Goal: Task Accomplishment & Management: Manage account settings

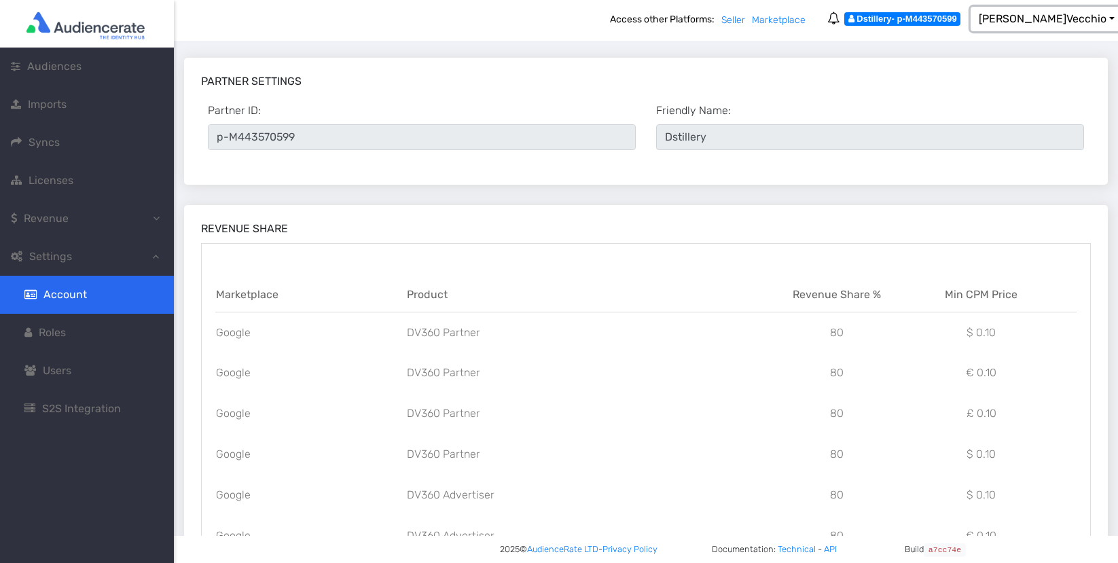
click at [1052, 20] on span "Enrico Vecchio" at bounding box center [1043, 18] width 128 height 13
click at [1051, 56] on button "Sign Out" at bounding box center [1007, 50] width 107 height 22
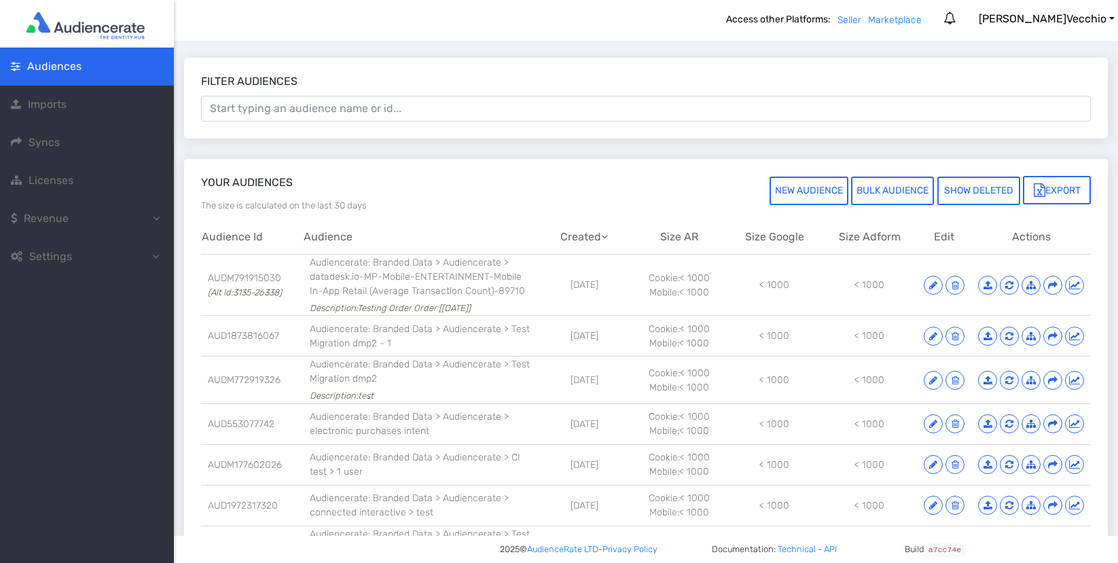
click at [20, 258] on icon at bounding box center [17, 256] width 12 height 11
click at [57, 281] on link "Account" at bounding box center [87, 295] width 174 height 38
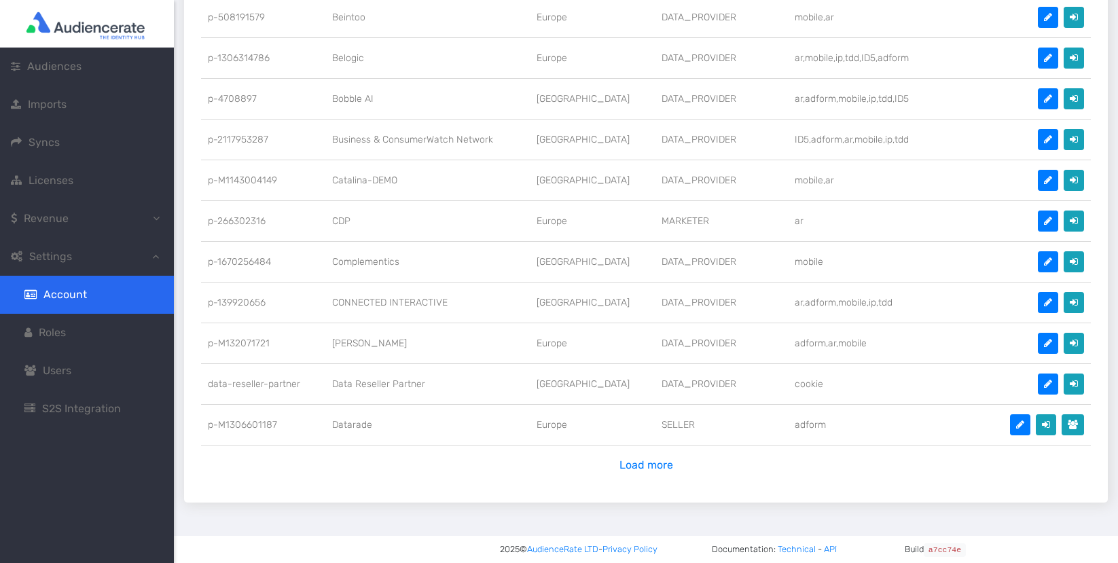
scroll to position [667, 0]
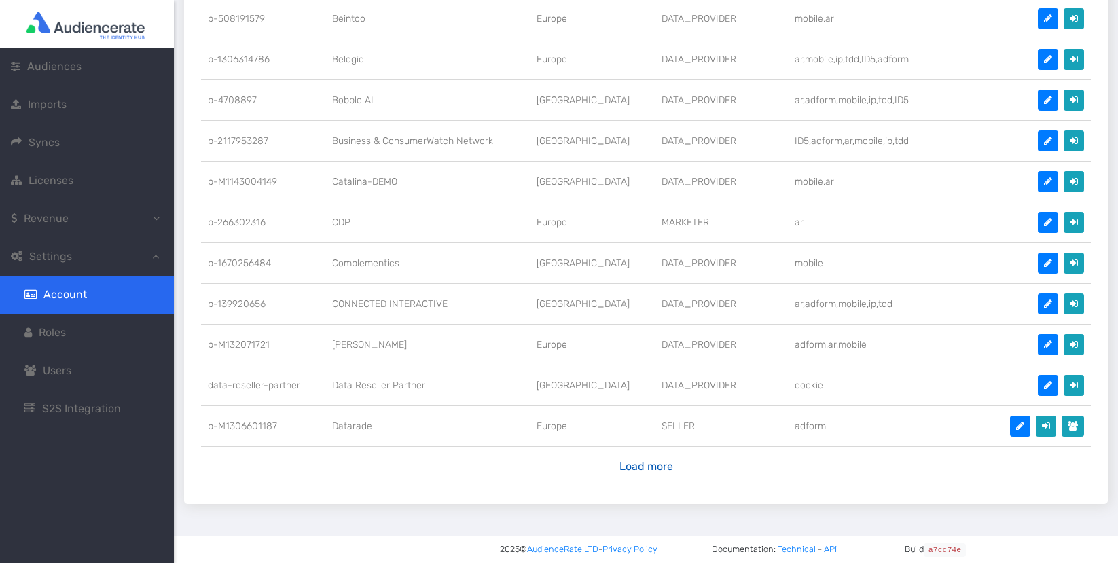
click at [648, 463] on button "Load more" at bounding box center [646, 467] width 71 height 26
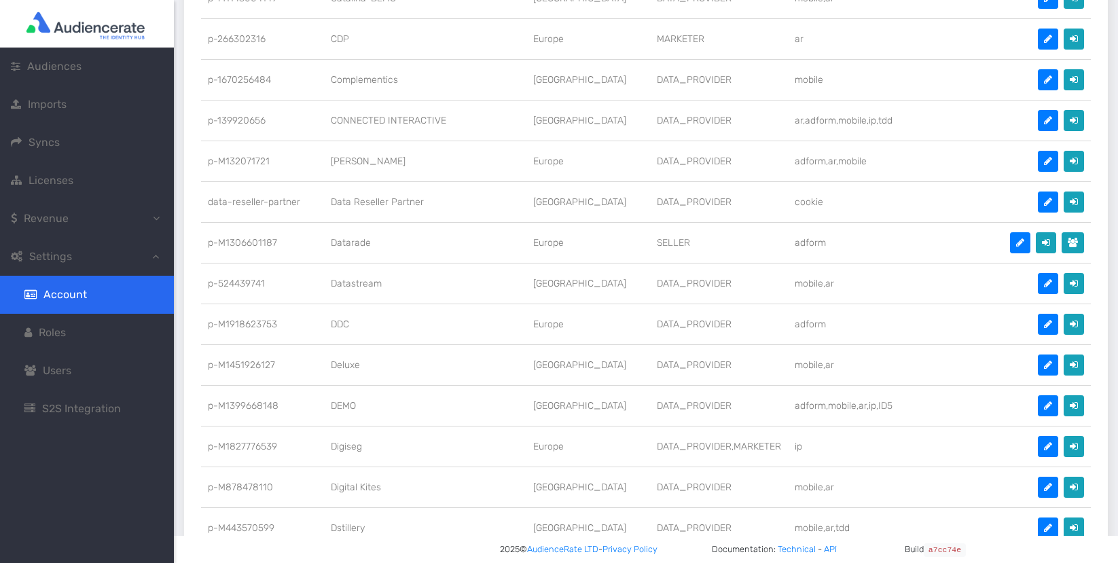
scroll to position [868, 0]
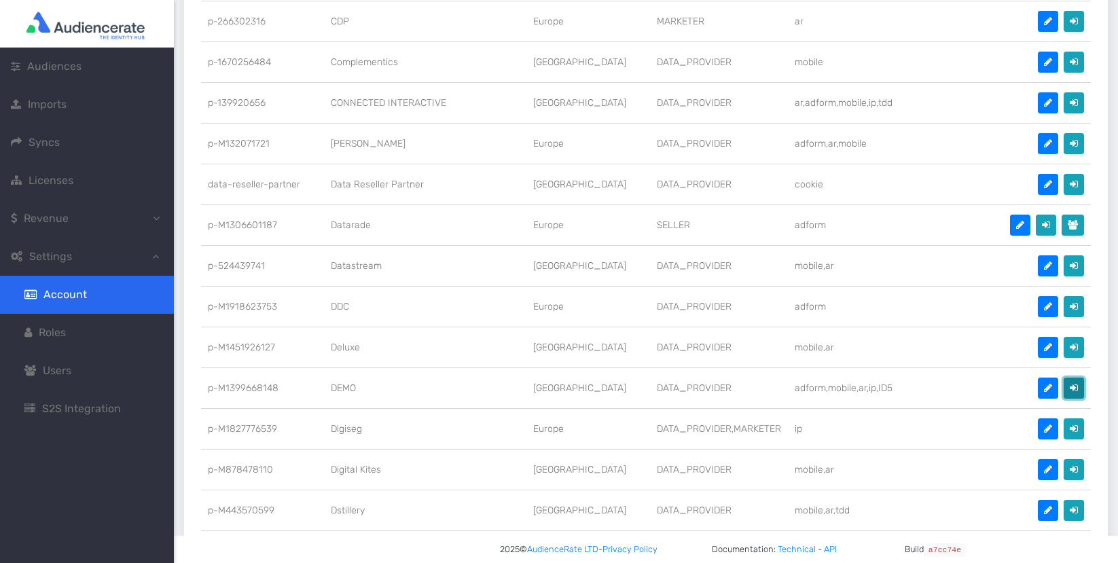
click at [1075, 383] on icon at bounding box center [1074, 388] width 8 height 10
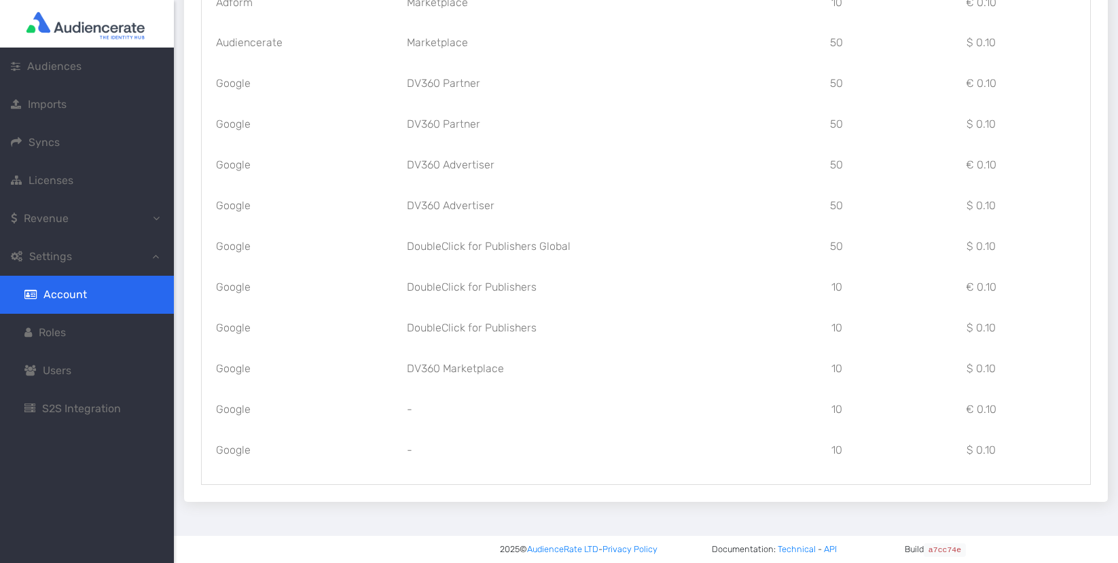
click at [97, 404] on span "S2S Integration" at bounding box center [81, 408] width 79 height 13
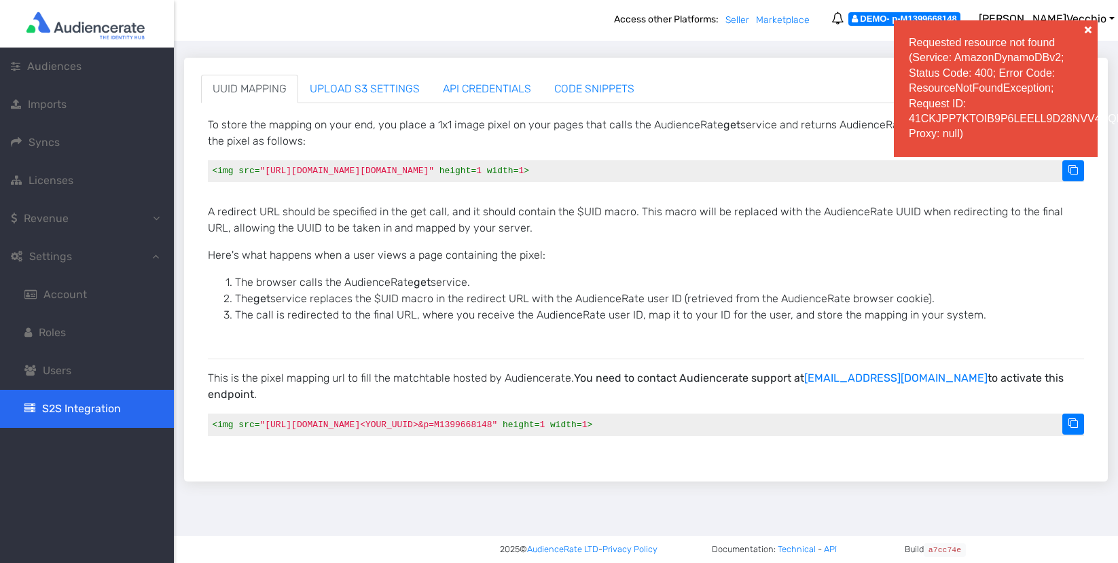
click at [1086, 35] on span at bounding box center [1089, 30] width 14 height 14
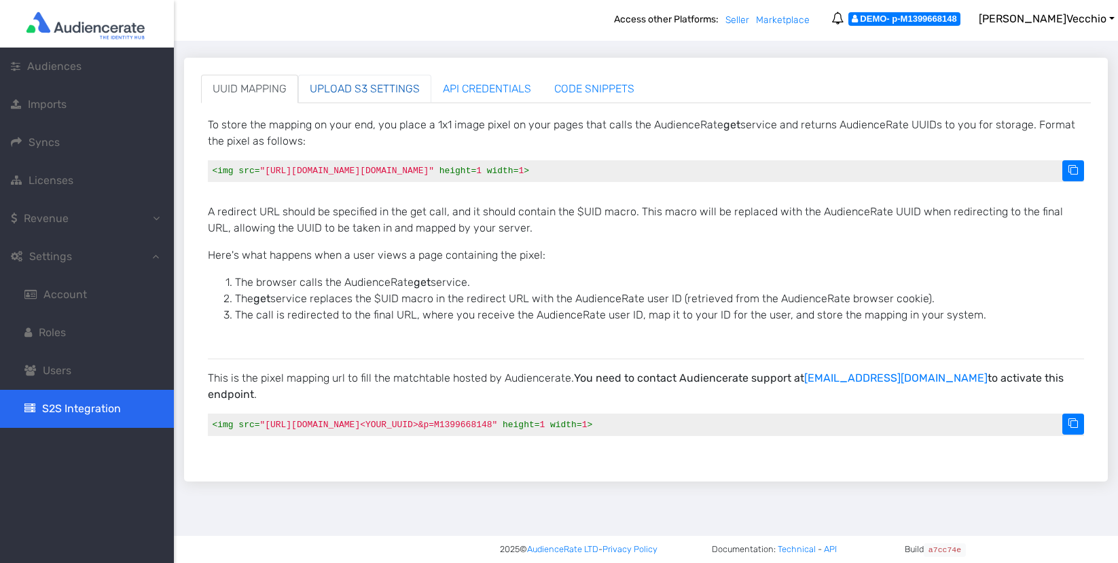
click at [397, 90] on link "UPLOAD S3 SETTINGS" at bounding box center [364, 89] width 133 height 29
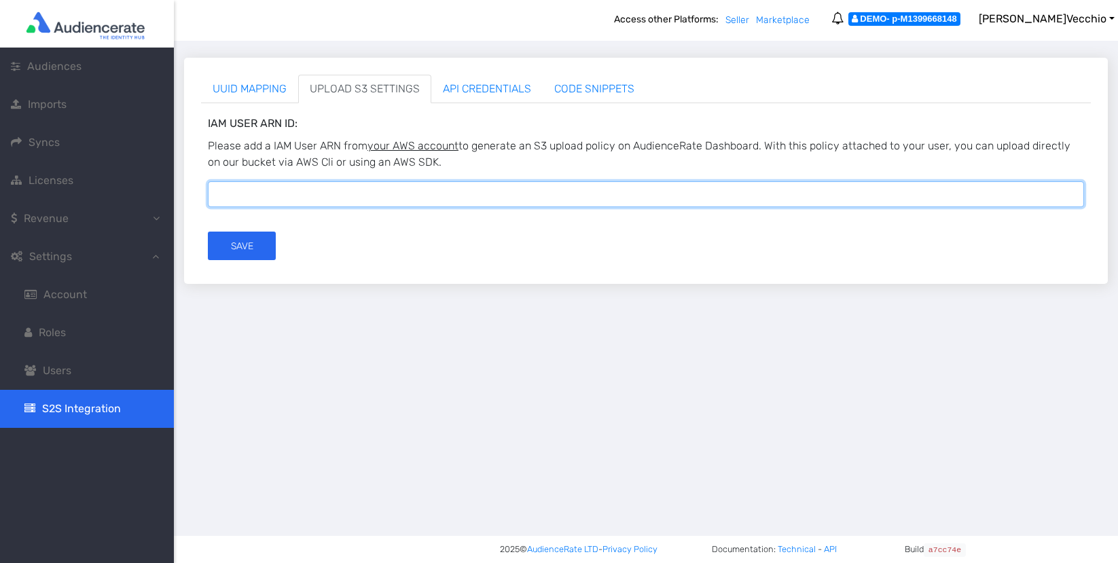
click at [420, 200] on input "Cognito Username:" at bounding box center [646, 194] width 876 height 26
